Goal: Information Seeking & Learning: Learn about a topic

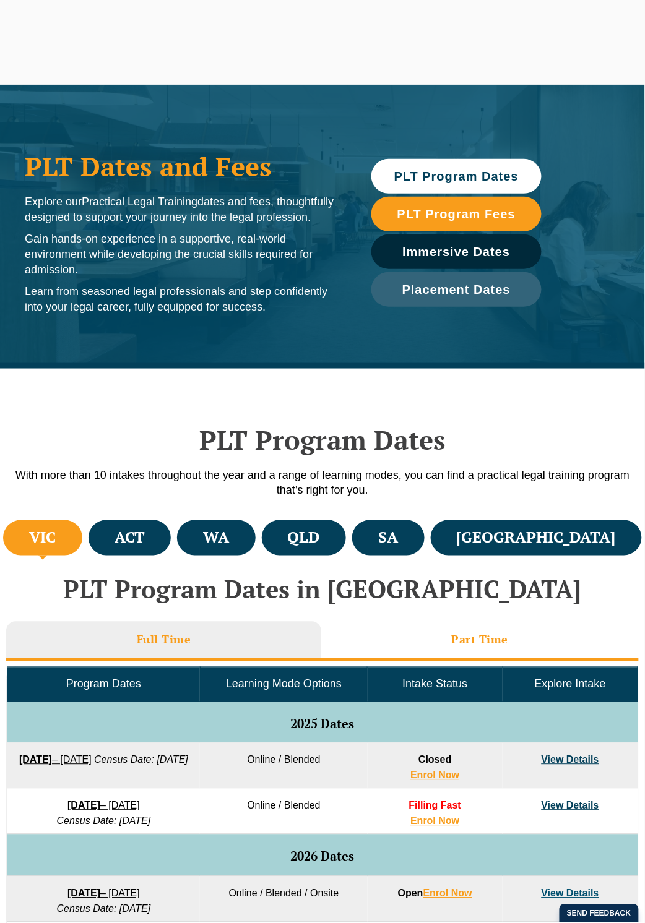
drag, startPoint x: 0, startPoint y: 0, endPoint x: 481, endPoint y: 636, distance: 797.1
click at [481, 636] on h3 "Part Time" at bounding box center [480, 640] width 57 height 14
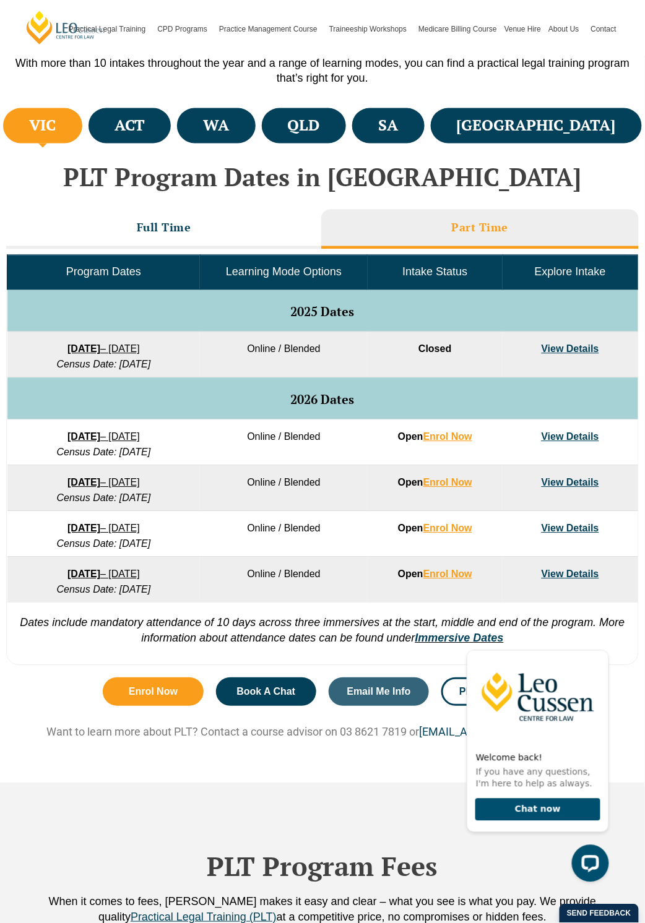
click at [577, 432] on link "View Details" at bounding box center [570, 437] width 58 height 11
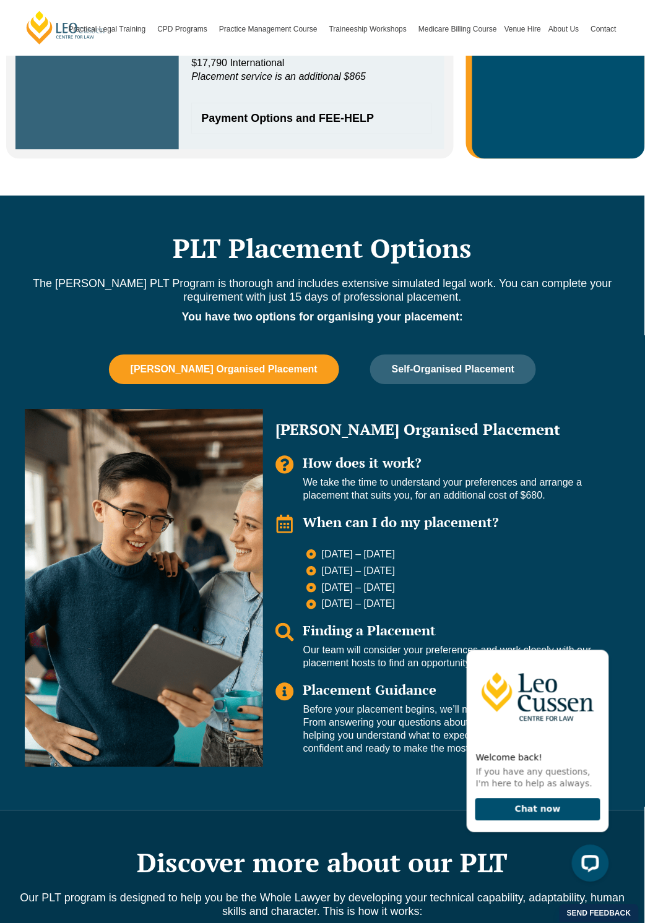
scroll to position [247, 0]
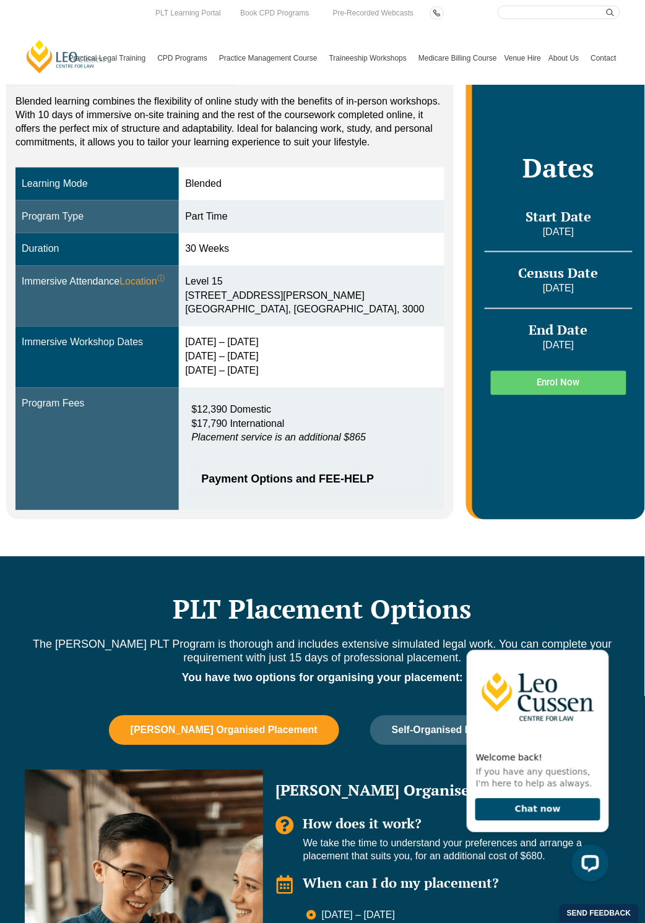
click at [359, 604] on h2 "PLT Placement Options" at bounding box center [322, 609] width 607 height 31
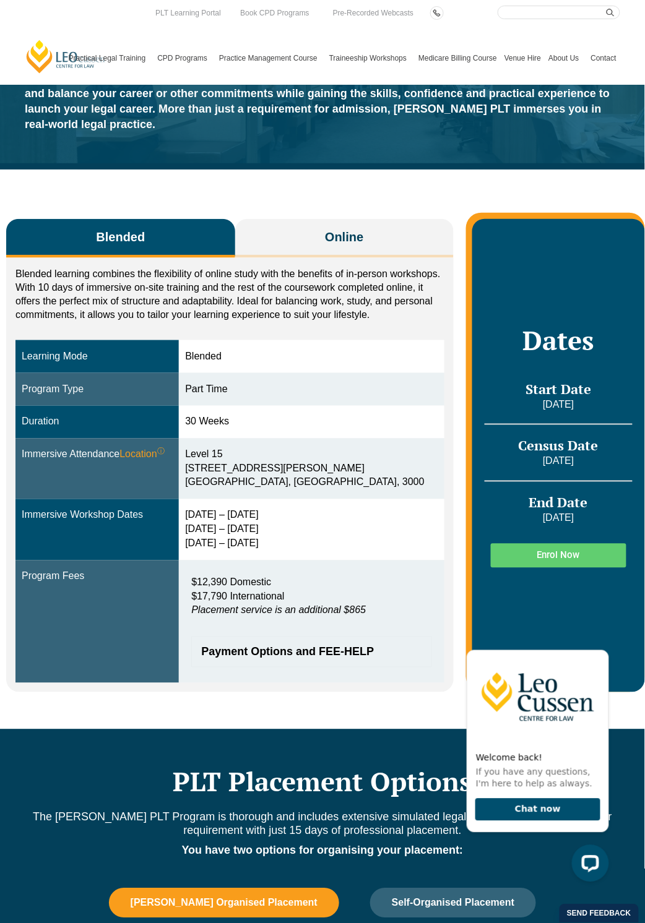
scroll to position [0, 0]
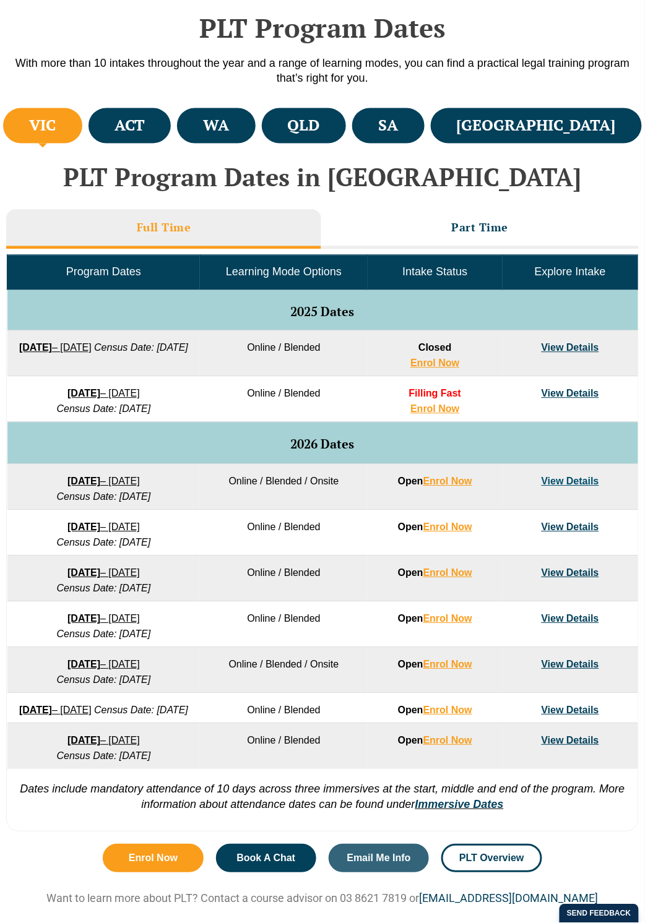
click at [176, 233] on h3 "Full Time" at bounding box center [164, 228] width 54 height 14
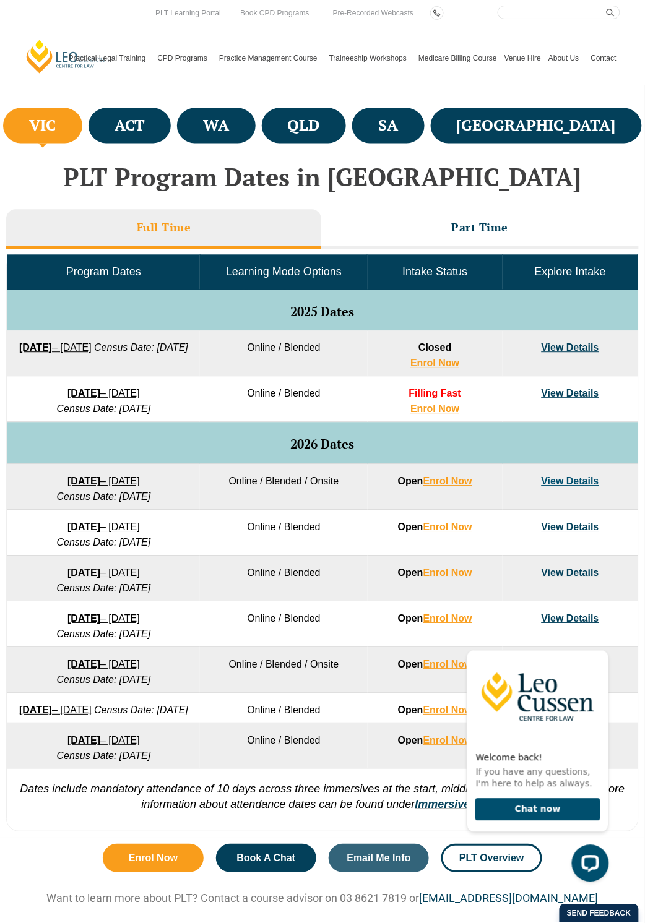
click at [109, 619] on link "22 June 2026 – 6 November 2026" at bounding box center [103, 619] width 72 height 11
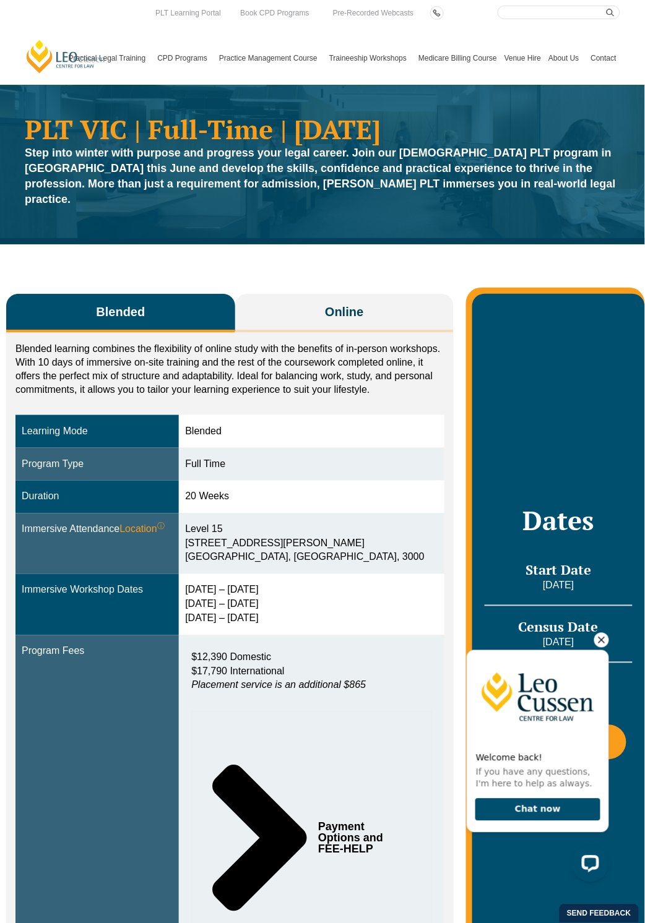
click at [607, 641] on icon "Hide greeting" at bounding box center [600, 639] width 15 height 15
